Goal: Task Accomplishment & Management: Complete application form

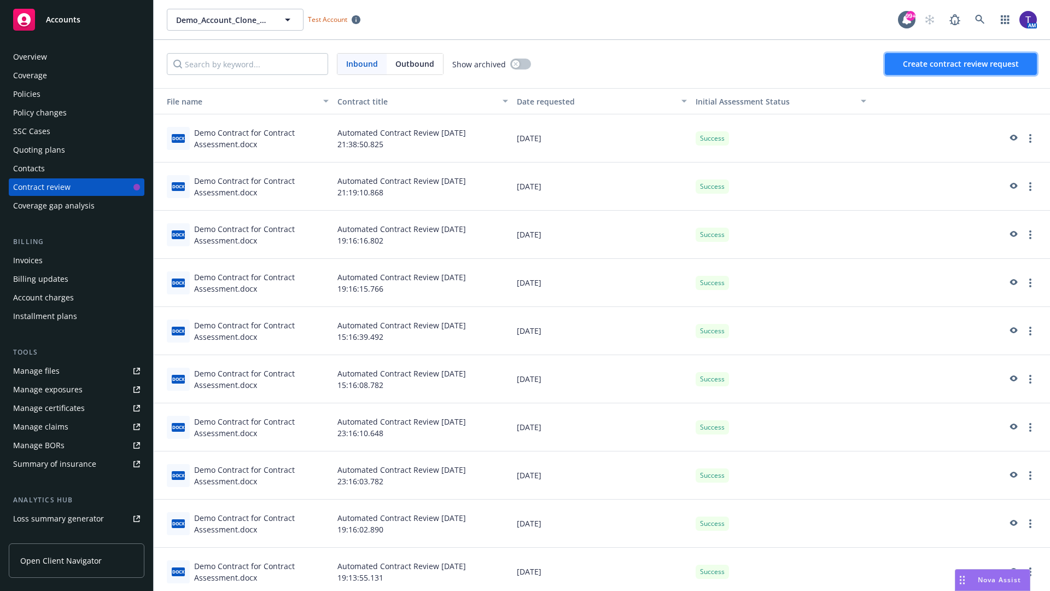
click at [962, 64] on span "Create contract review request" at bounding box center [961, 64] width 116 height 10
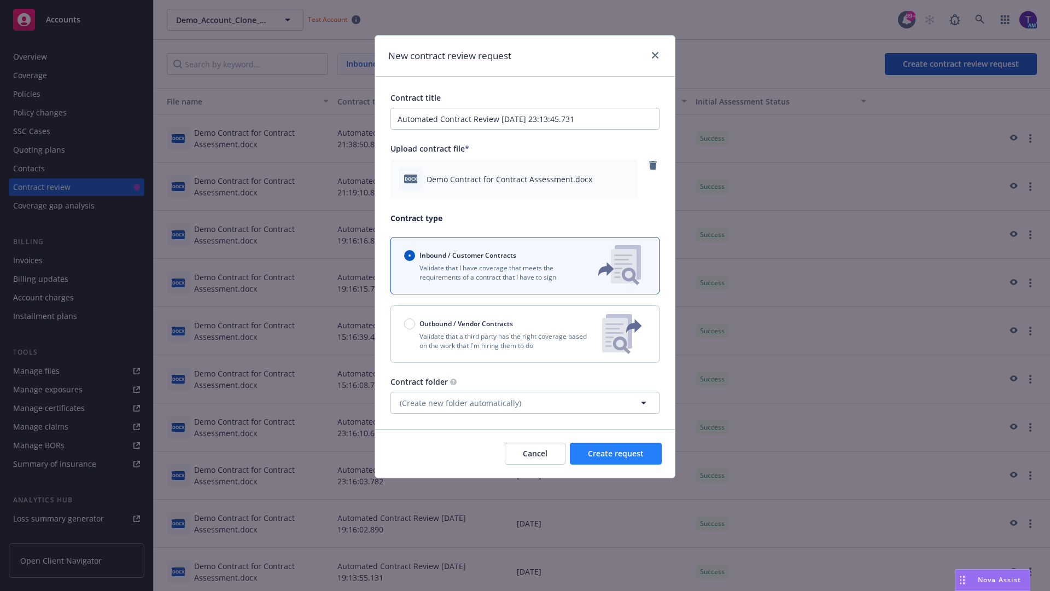
type input "Automated Contract Review 08-21-2025 23:13:45.731"
click at [616, 453] on span "Create request" at bounding box center [616, 453] width 56 height 10
